Goal: Check status: Check status

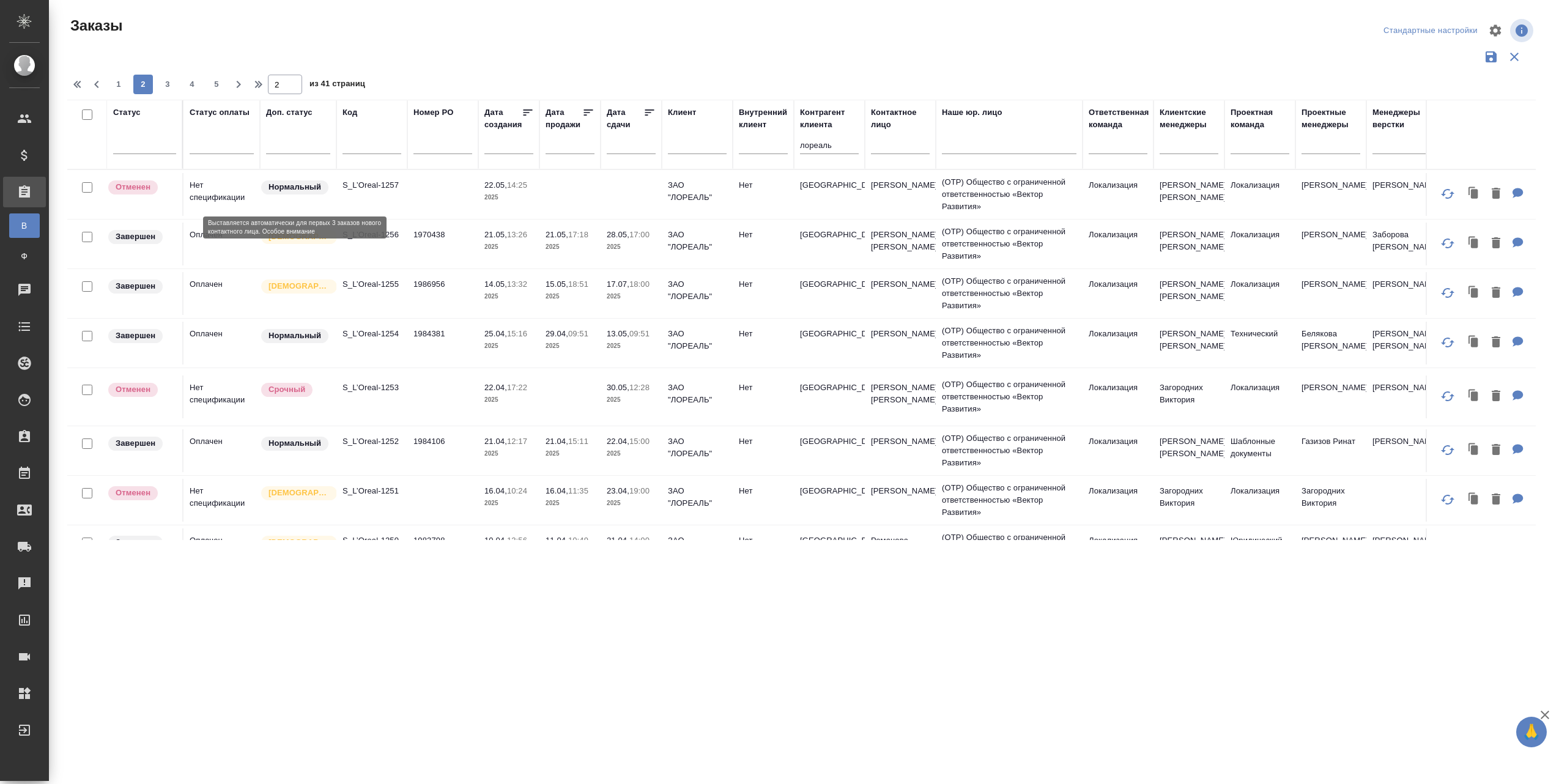
click at [23, 544] on div "Заявки на доставку" at bounding box center [9, 546] width 31 height 18
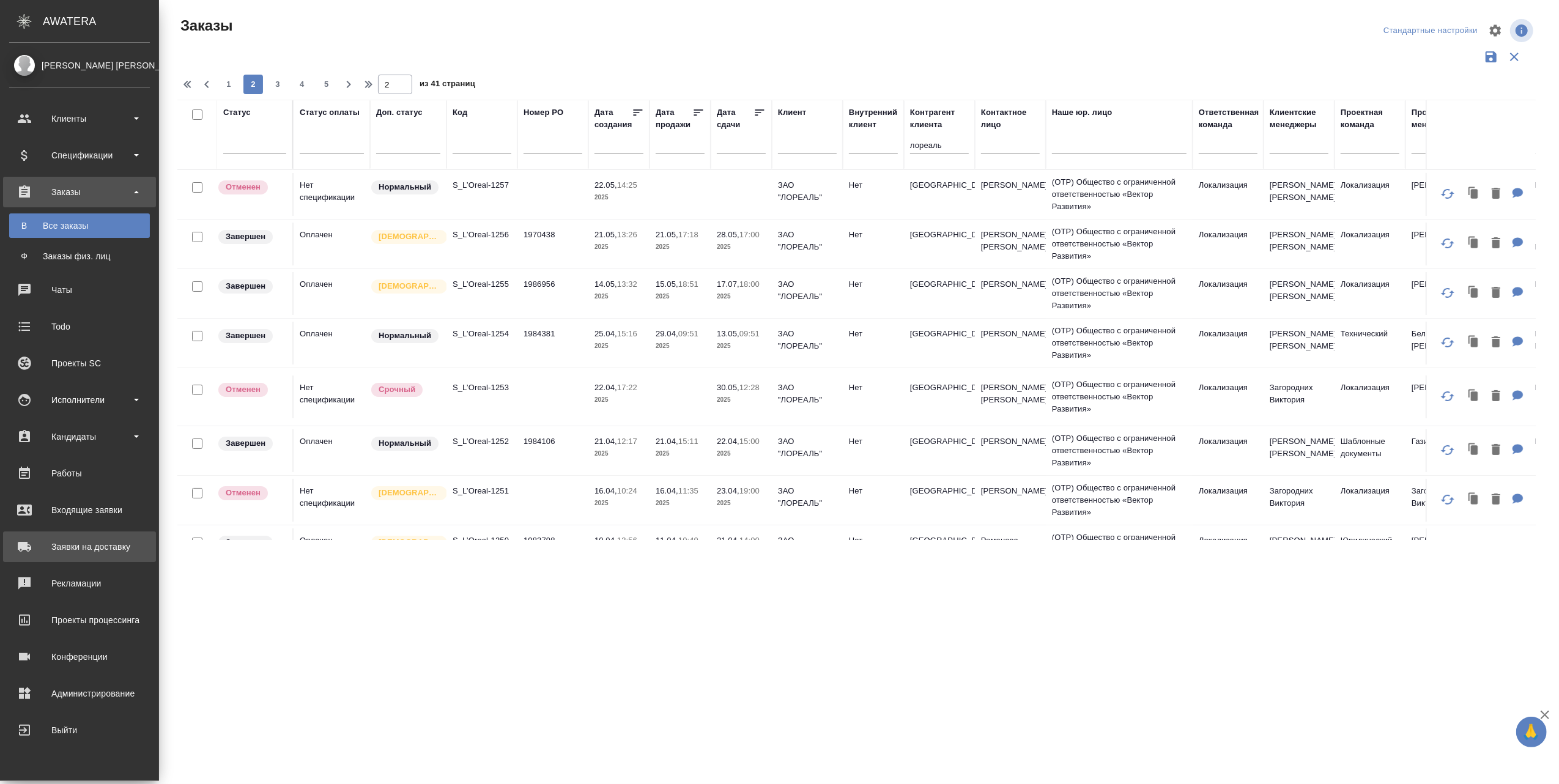
click at [18, 541] on div "Заявки на доставку" at bounding box center [80, 546] width 141 height 18
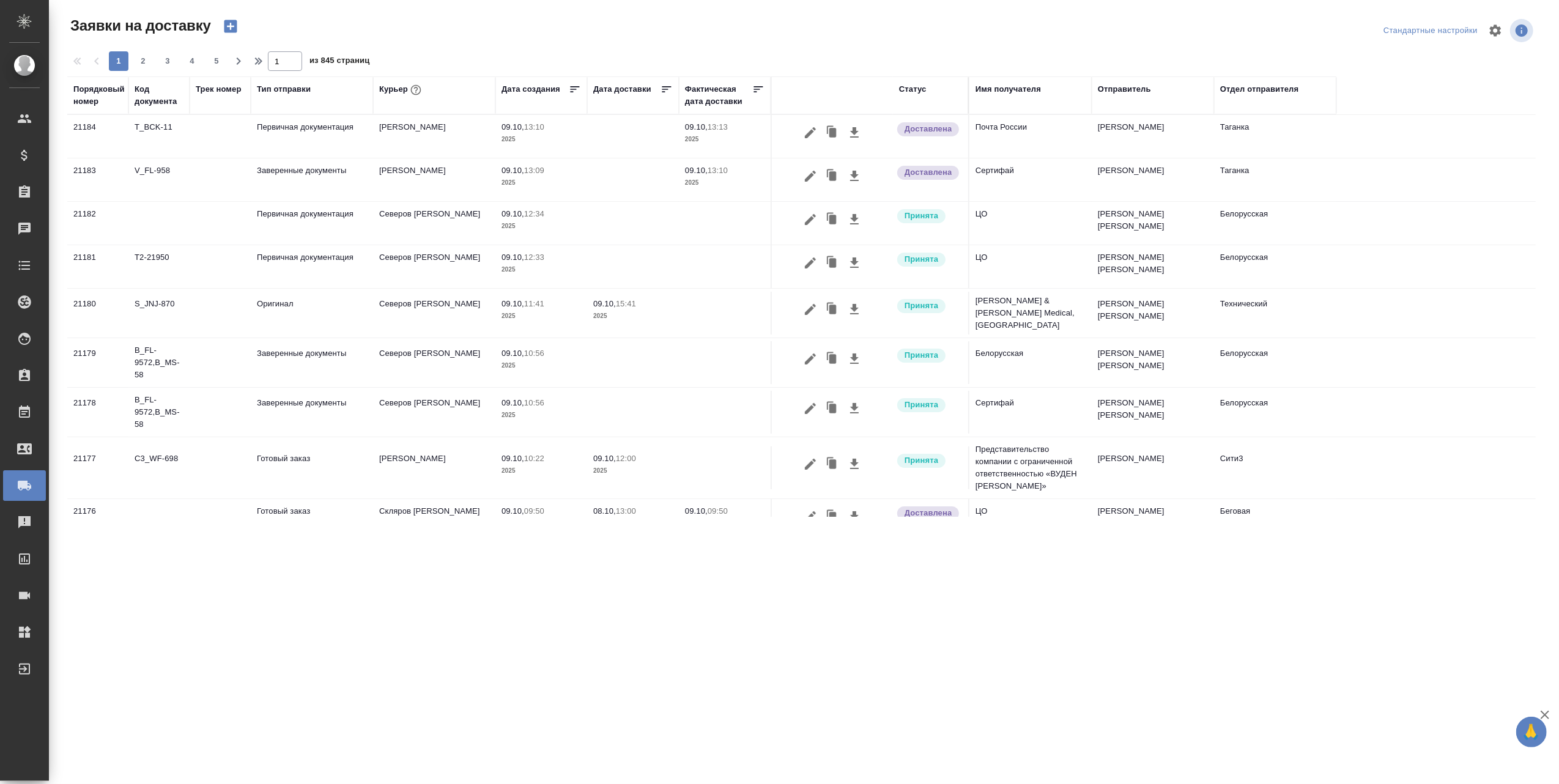
click at [94, 107] on div "Порядковый номер" at bounding box center [99, 95] width 52 height 24
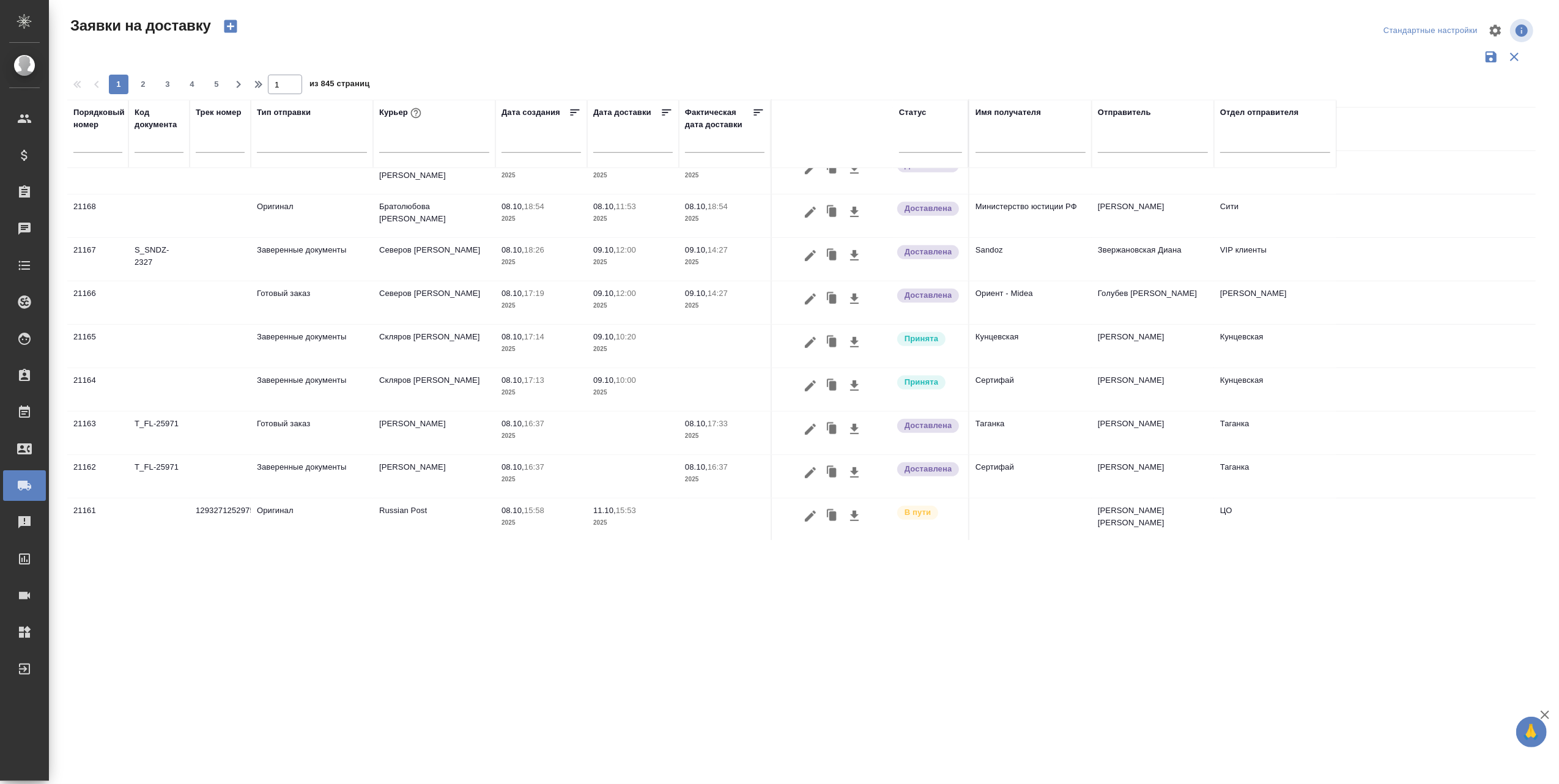
scroll to position [762, 0]
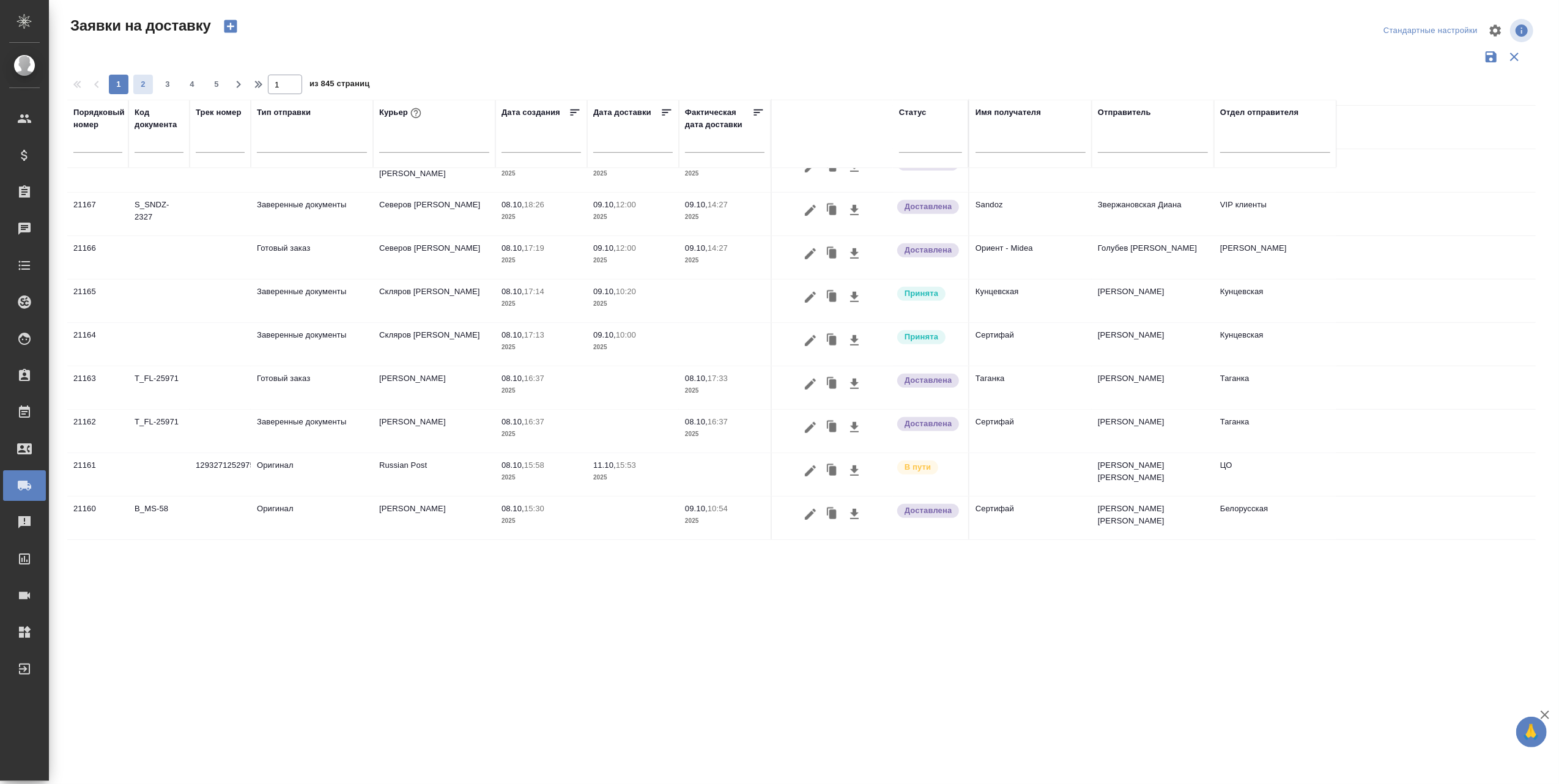
click at [144, 82] on span "2" at bounding box center [143, 85] width 19 height 12
type input "2"
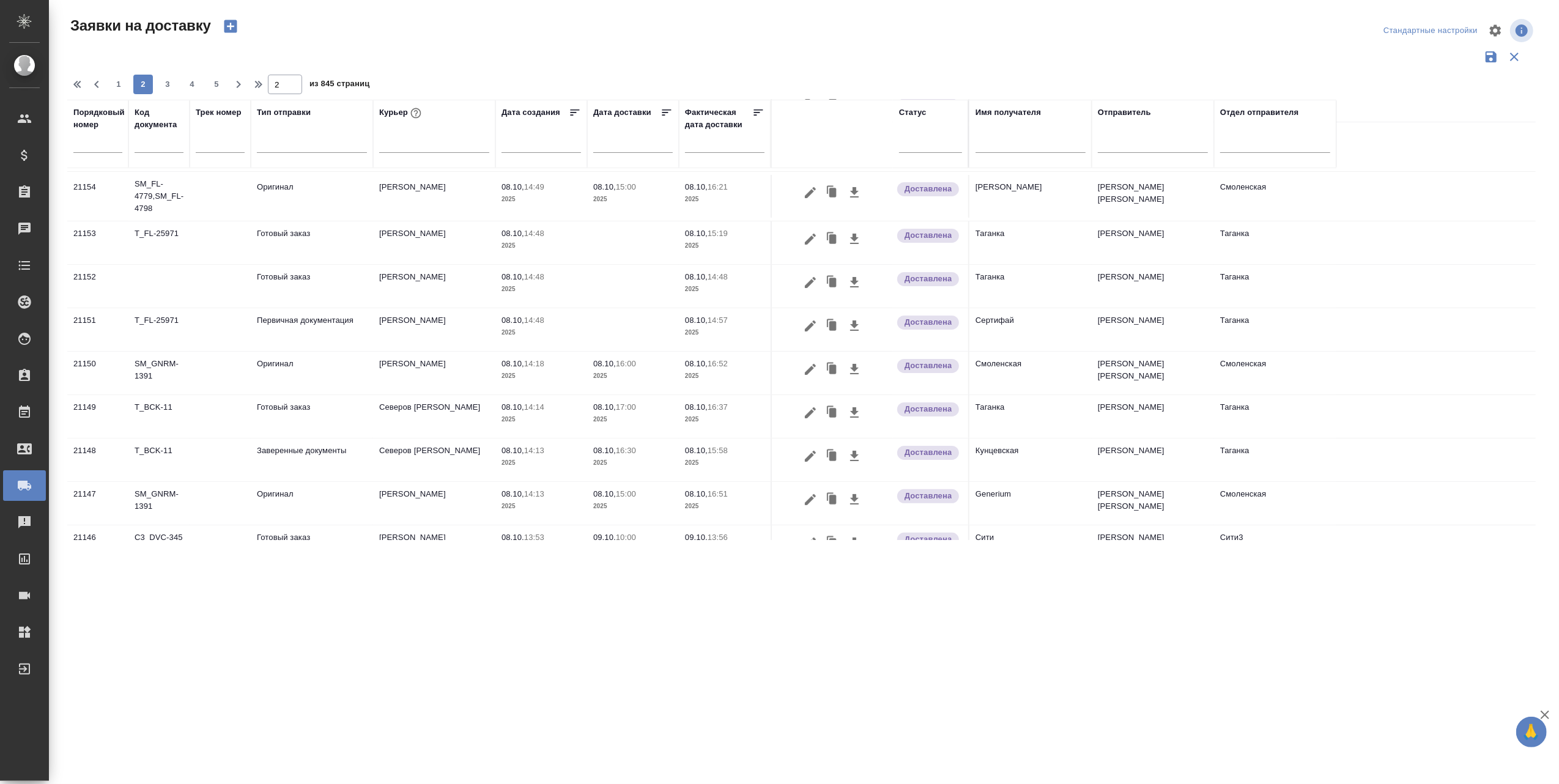
scroll to position [0, 0]
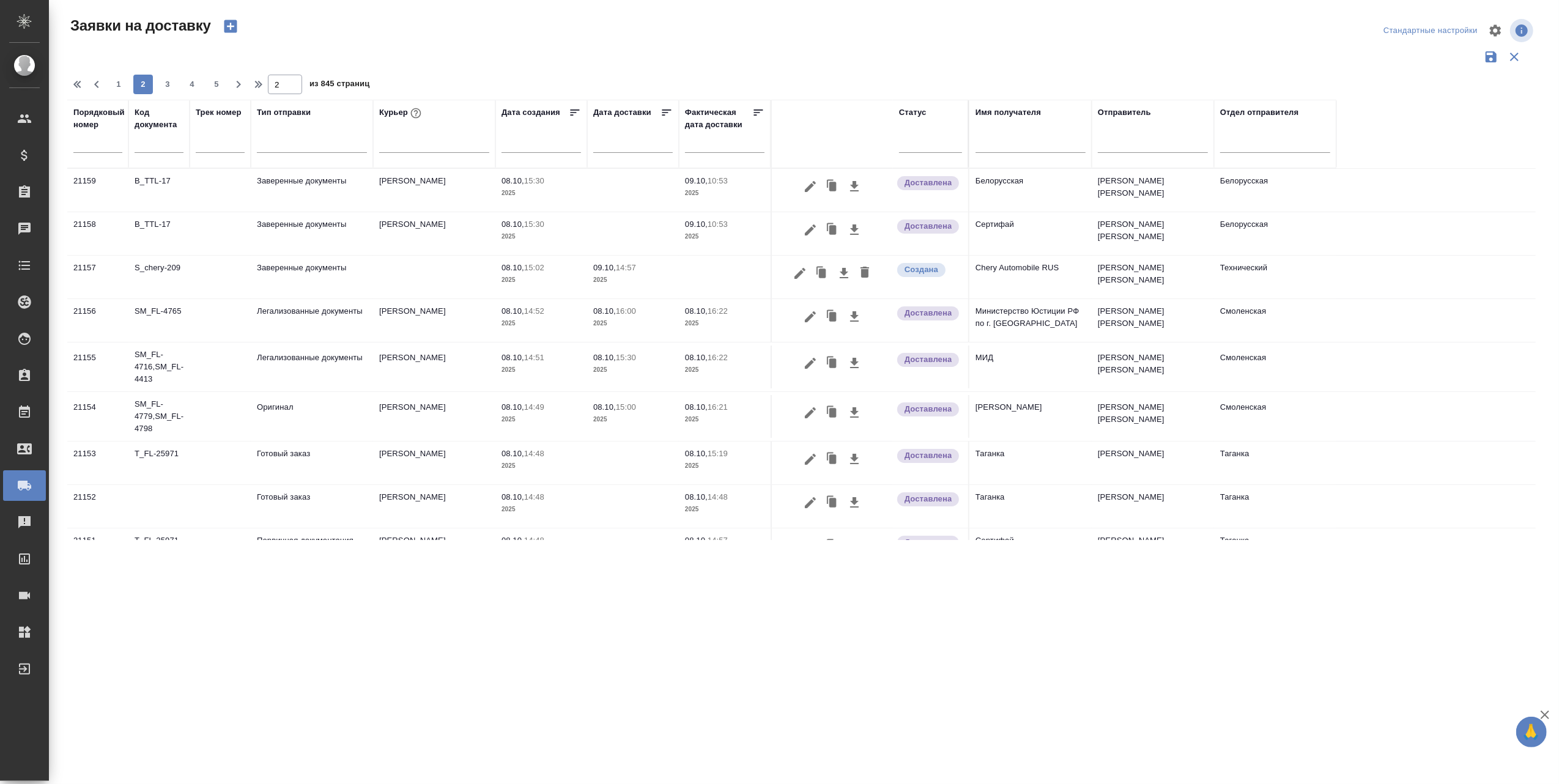
click at [297, 269] on td "Заверенные документы" at bounding box center [312, 277] width 122 height 43
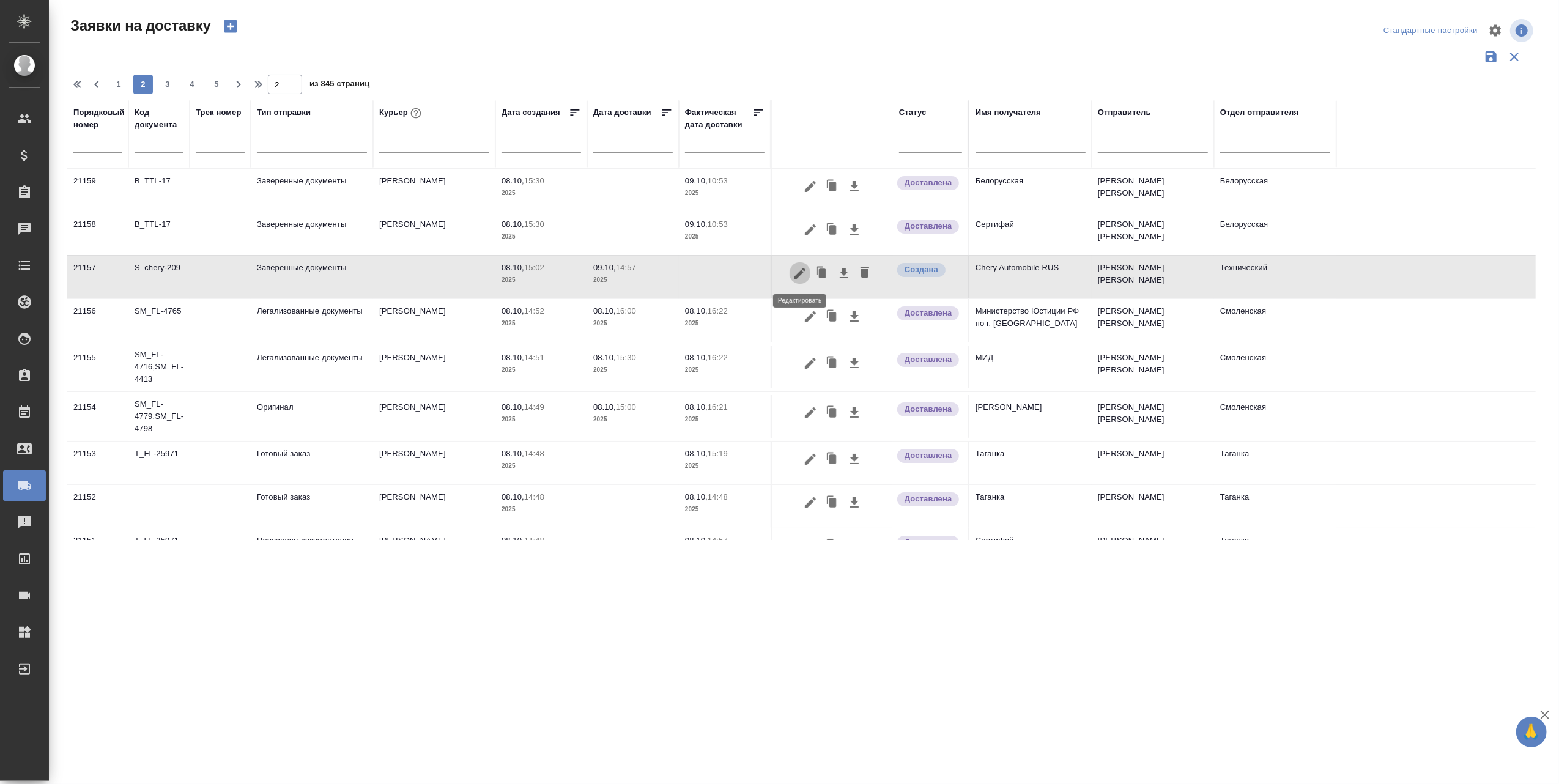
click at [795, 267] on icon "button" at bounding box center [800, 274] width 15 height 15
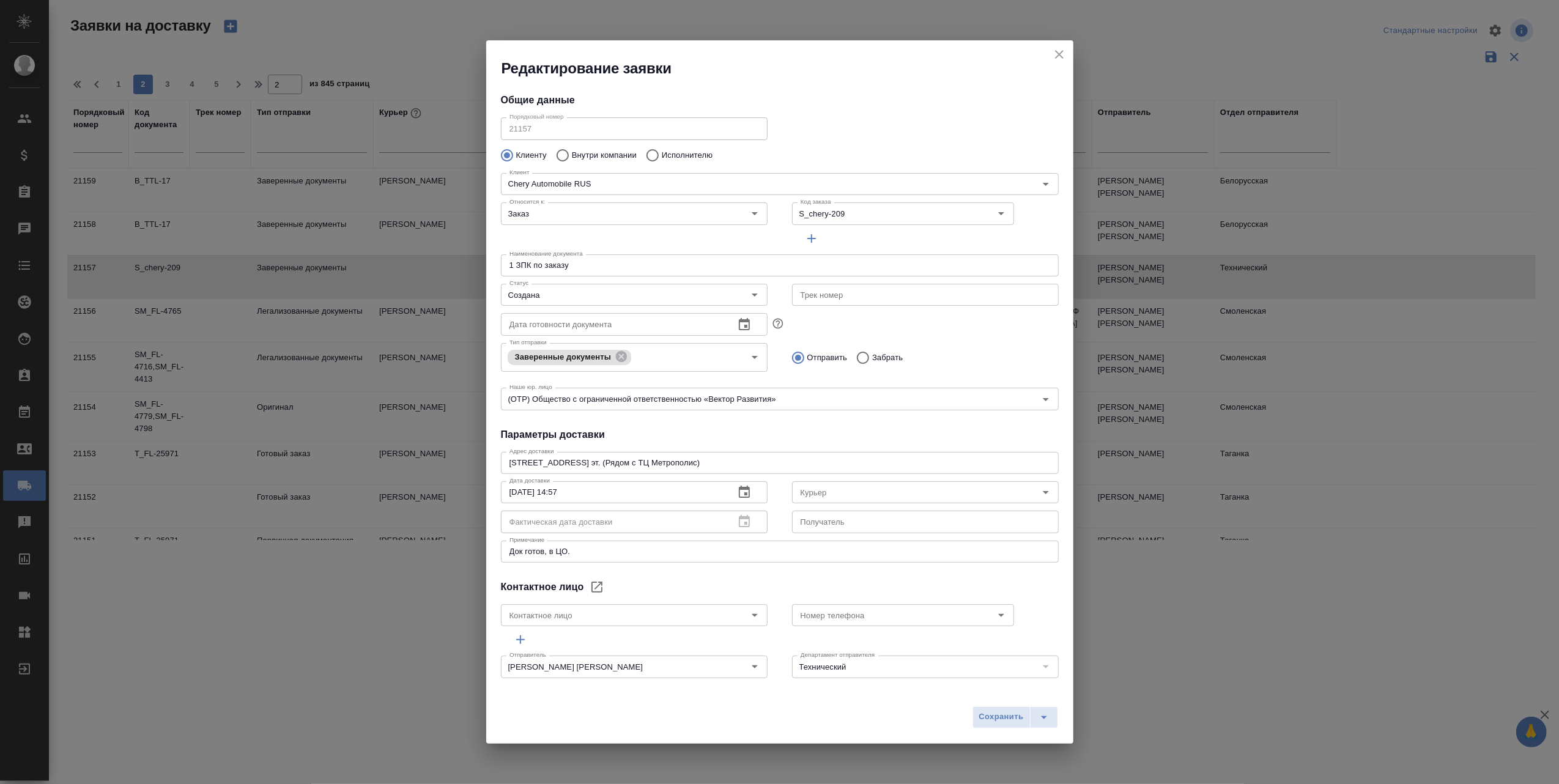
type input "Блазнина Дина"
type input "[PHONE_NUMBER]"
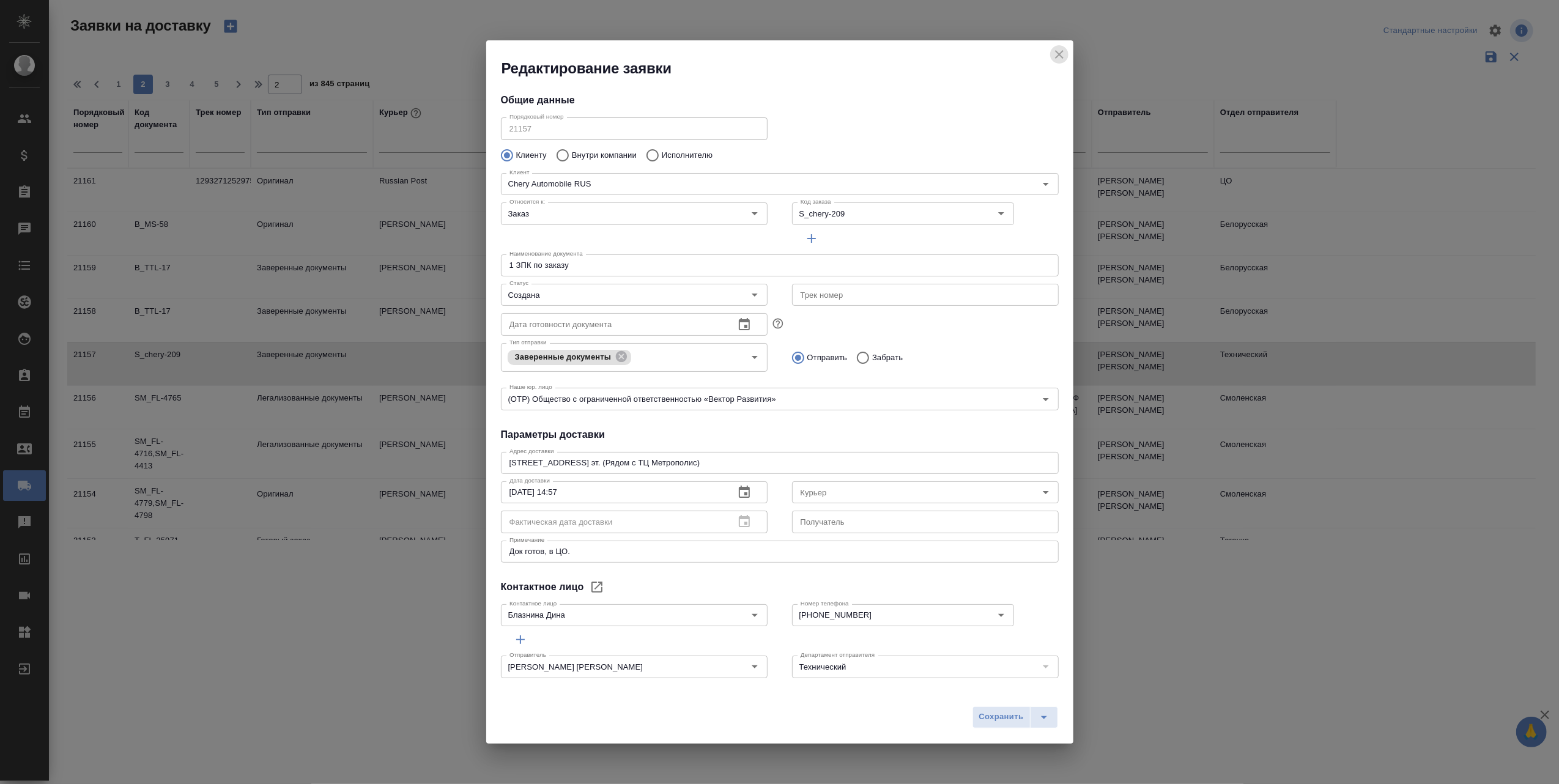
click at [1064, 52] on icon "close" at bounding box center [1059, 54] width 15 height 15
